Goal: Download file/media

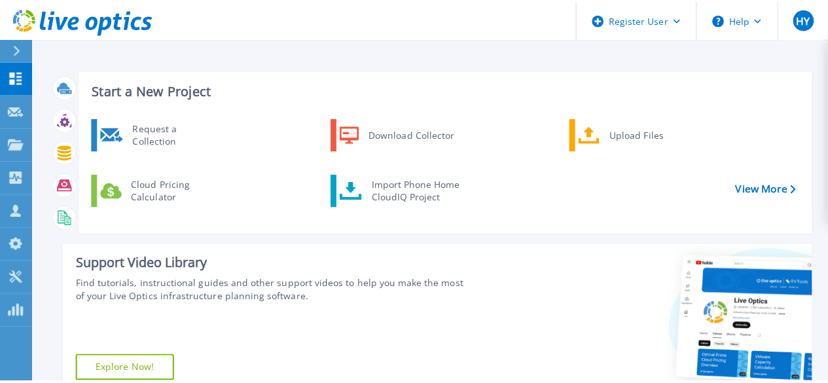
scroll to position [267, 0]
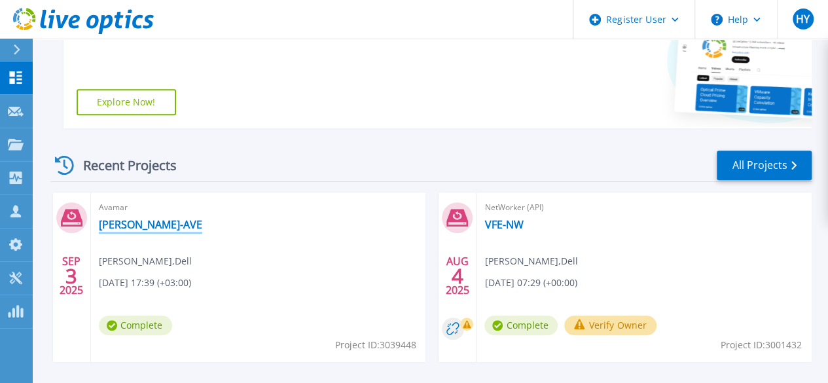
click at [109, 227] on link "[PERSON_NAME]-AVE" at bounding box center [150, 224] width 103 height 13
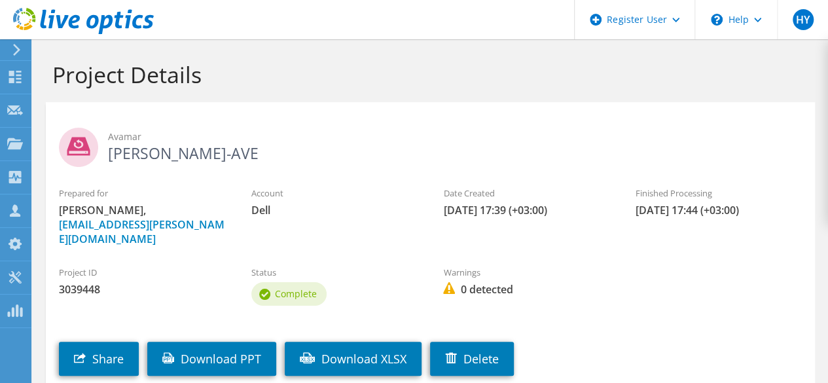
scroll to position [76, 0]
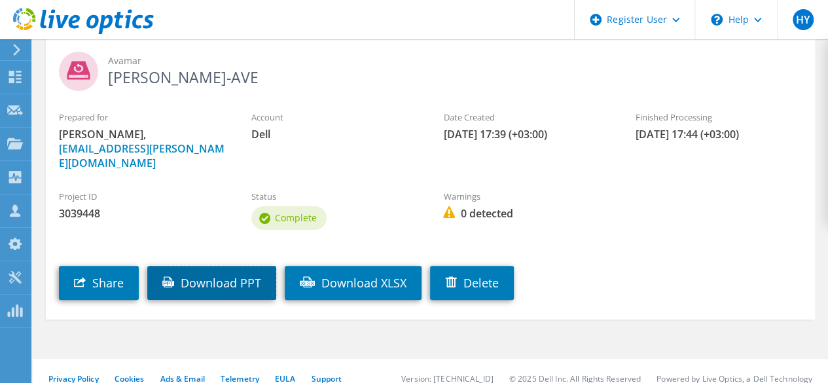
click at [222, 266] on link "Download PPT" at bounding box center [211, 283] width 129 height 34
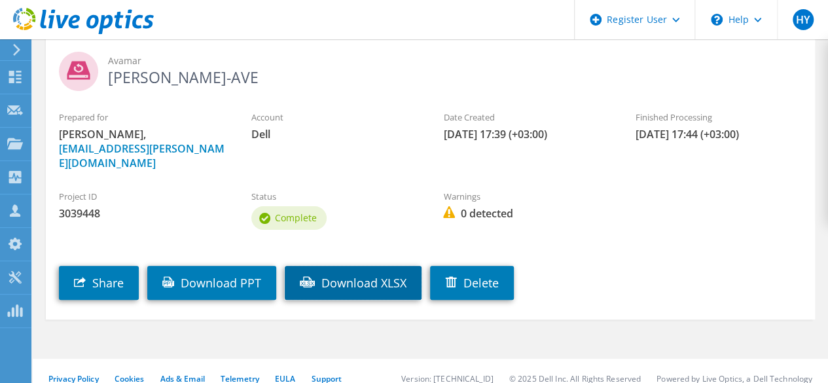
click at [355, 271] on link "Download XLSX" at bounding box center [353, 283] width 137 height 34
